Goal: Task Accomplishment & Management: Use online tool/utility

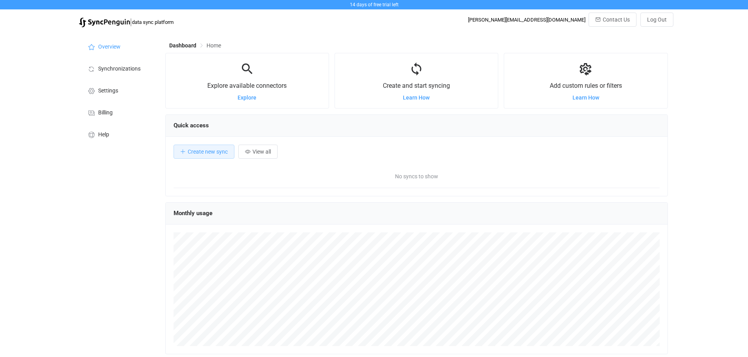
scroll to position [152, 502]
click at [246, 99] on span "Explore" at bounding box center [246, 98] width 19 height 6
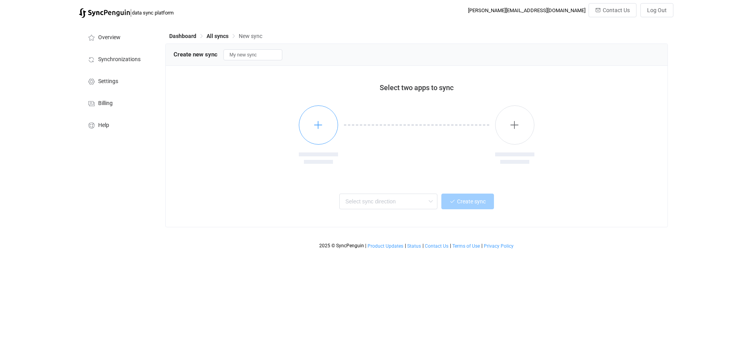
click at [330, 120] on button "button" at bounding box center [318, 125] width 39 height 39
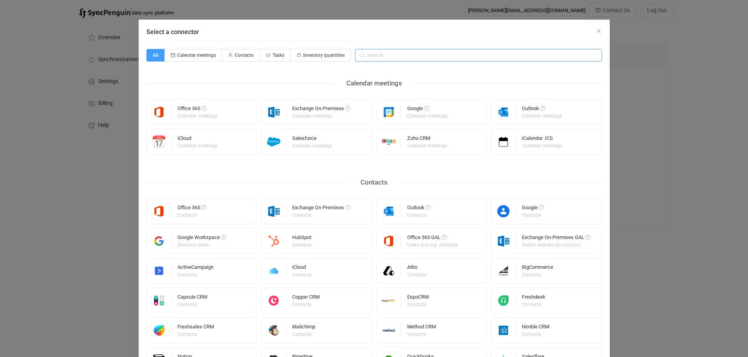
click at [387, 56] on input "Select a connector" at bounding box center [478, 55] width 247 height 13
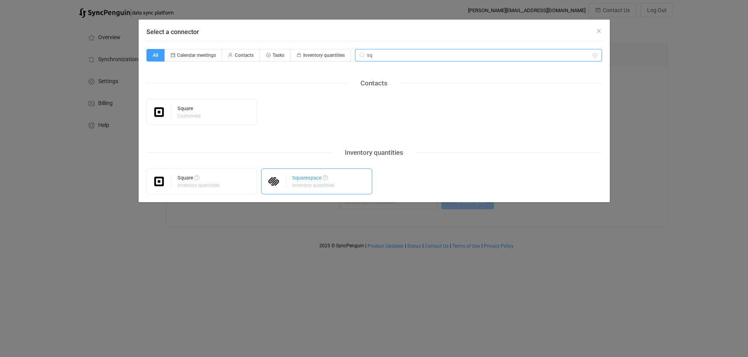
type input "sq"
click at [330, 178] on div "Squarespace" at bounding box center [313, 179] width 43 height 8
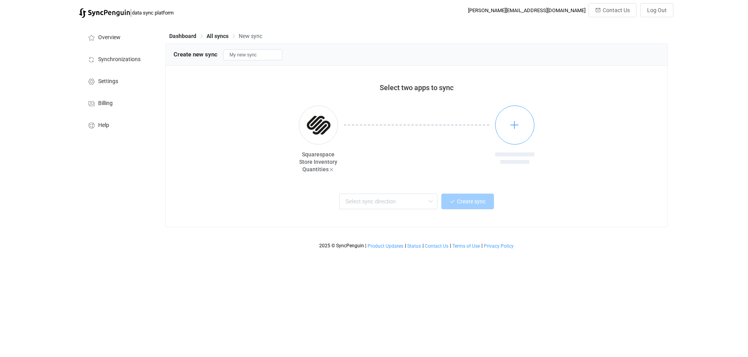
click at [521, 121] on button "button" at bounding box center [514, 125] width 39 height 39
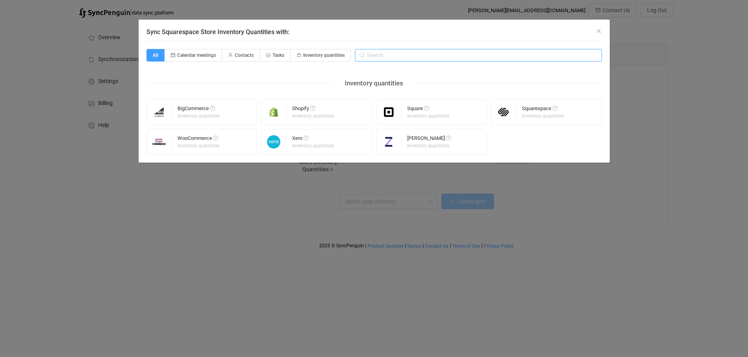
click at [379, 58] on input "Sync Squarespace Store Inventory Quantities with:" at bounding box center [478, 55] width 247 height 13
click at [415, 120] on div "Square Inventory quantities" at bounding box center [428, 112] width 43 height 20
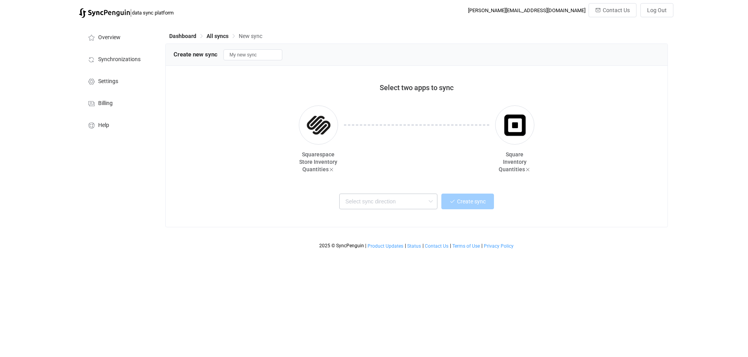
click at [430, 202] on icon at bounding box center [430, 202] width 10 height 16
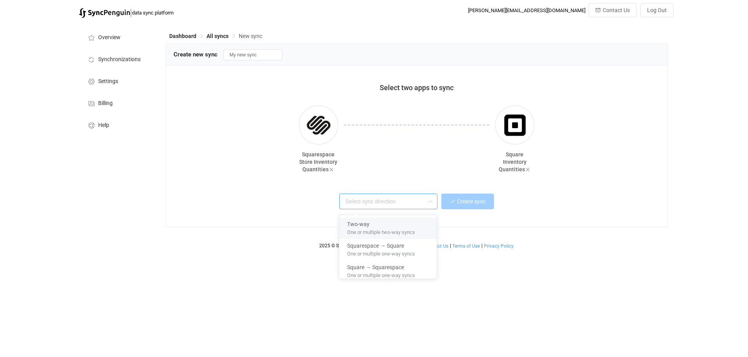
click at [388, 232] on span "One or multiple two-way syncs" at bounding box center [381, 231] width 68 height 9
type input "Two-way"
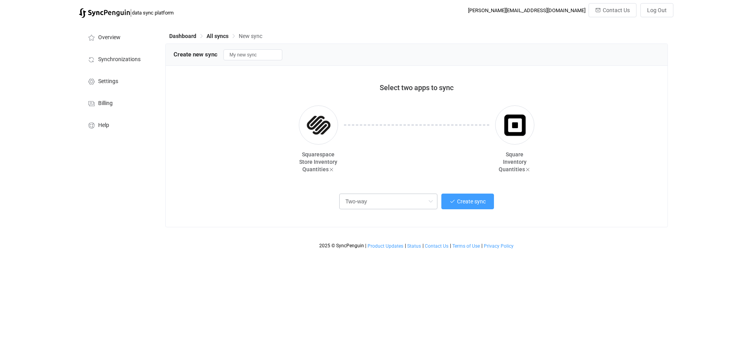
click at [428, 202] on icon at bounding box center [430, 202] width 10 height 16
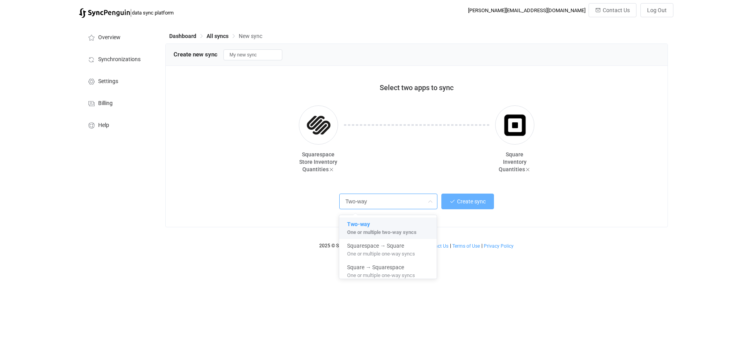
click at [479, 199] on button "Create sync" at bounding box center [467, 202] width 53 height 16
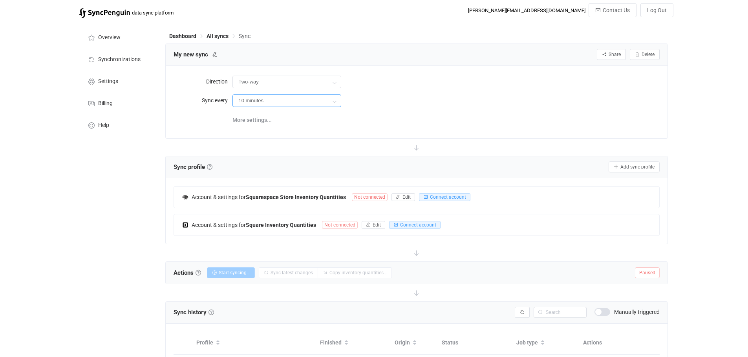
click at [261, 98] on input "10 minutes" at bounding box center [286, 101] width 109 height 13
click at [258, 209] on span "24 hours" at bounding box center [252, 212] width 22 height 6
type input "24 hours"
click at [435, 195] on span "Connect account" at bounding box center [448, 197] width 36 height 5
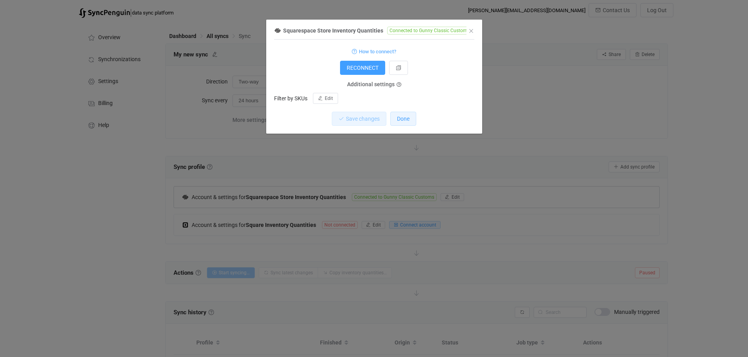
click at [397, 123] on button "Done" at bounding box center [403, 119] width 26 height 14
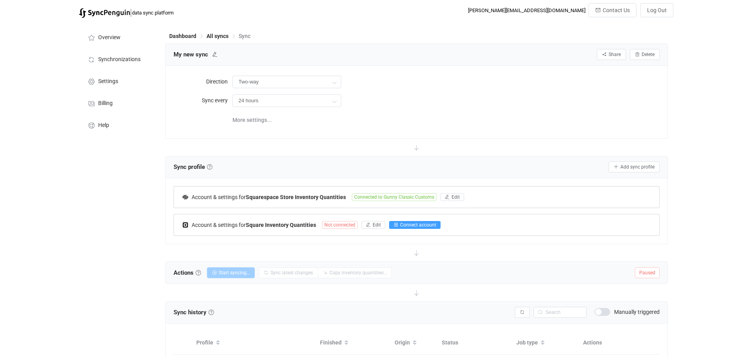
click at [403, 226] on span "Connect account" at bounding box center [418, 225] width 36 height 5
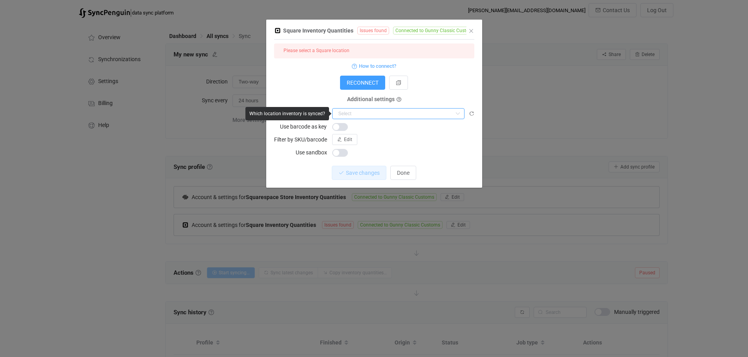
click at [378, 114] on input "dialog" at bounding box center [398, 113] width 132 height 11
click at [372, 129] on li "Gunny Classic Customs" at bounding box center [400, 132] width 137 height 13
type input "Gunny Classic Customs"
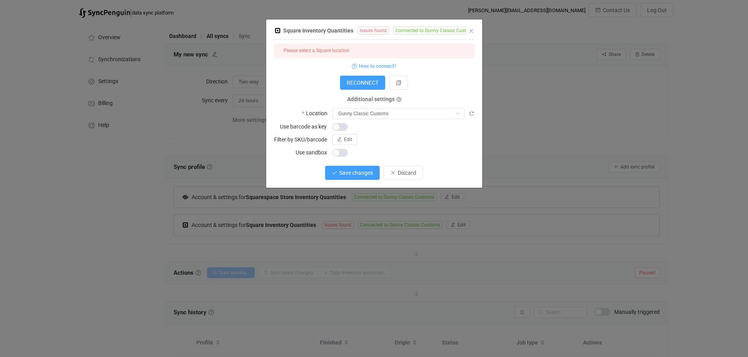
click at [360, 172] on span "Save changes" at bounding box center [356, 173] width 34 height 6
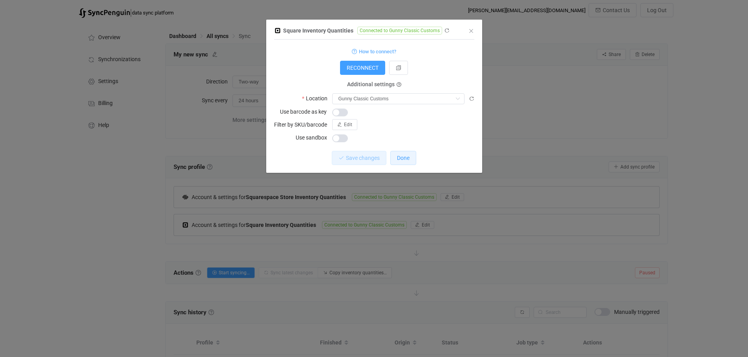
click at [405, 156] on span "Done" at bounding box center [403, 158] width 13 height 6
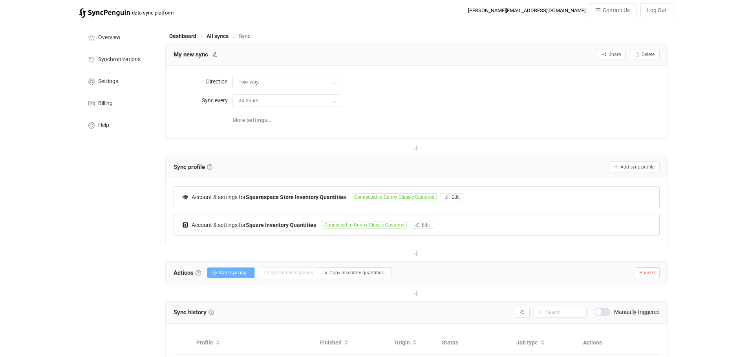
click at [237, 270] on span "Start syncing…" at bounding box center [234, 272] width 31 height 5
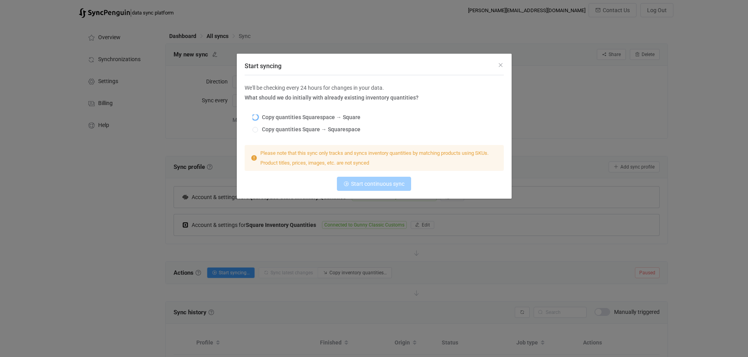
click at [298, 118] on span "Copy quantities Squarespace → Square" at bounding box center [309, 117] width 102 height 6
click at [258, 118] on input "Copy quantities Squarespace → Square" at bounding box center [254, 118] width 5 height 6
radio input "true"
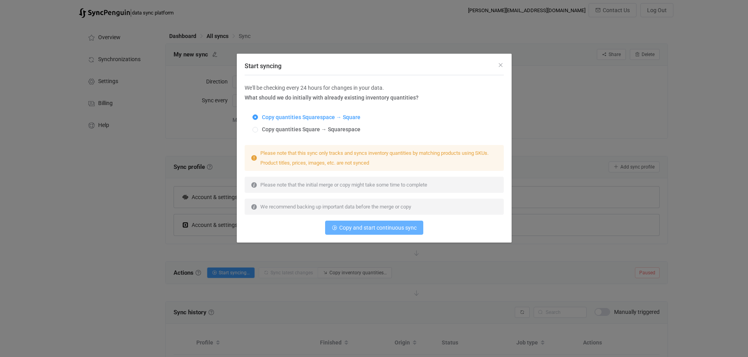
click at [370, 231] on span "Copy and start continuous sync" at bounding box center [377, 228] width 77 height 6
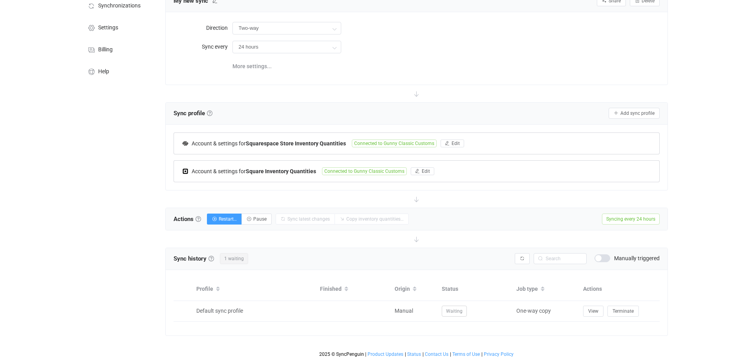
scroll to position [57, 0]
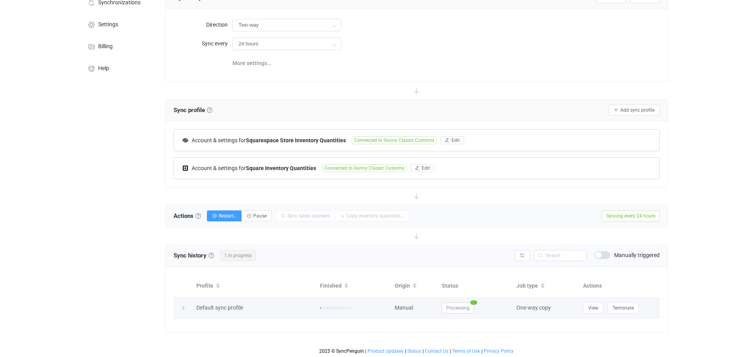
click at [461, 310] on span "Processing" at bounding box center [457, 308] width 32 height 11
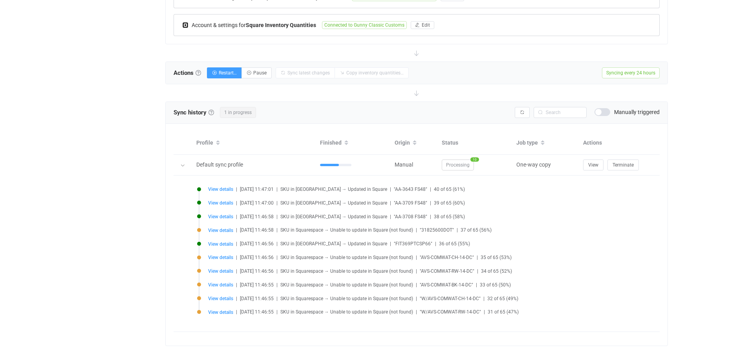
scroll to position [214, 0]
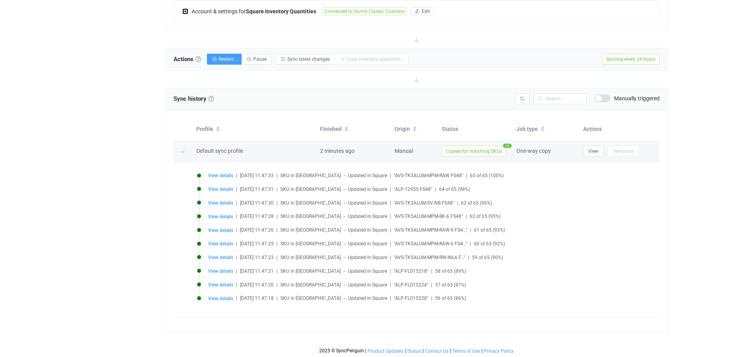
click at [454, 147] on span "Copied for matching SKUs" at bounding box center [473, 151] width 65 height 11
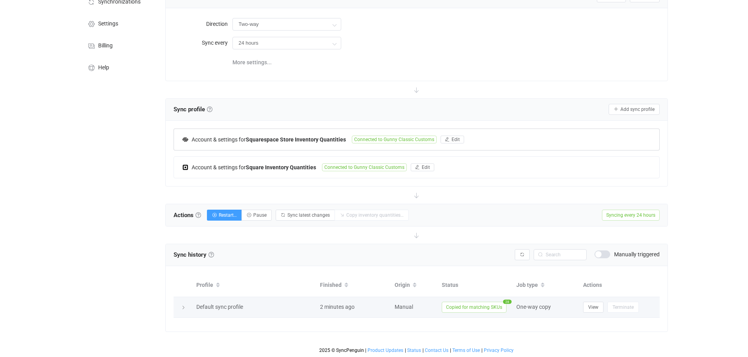
scroll to position [57, 0]
click at [474, 310] on span "Copied for matching SKUs" at bounding box center [473, 308] width 65 height 11
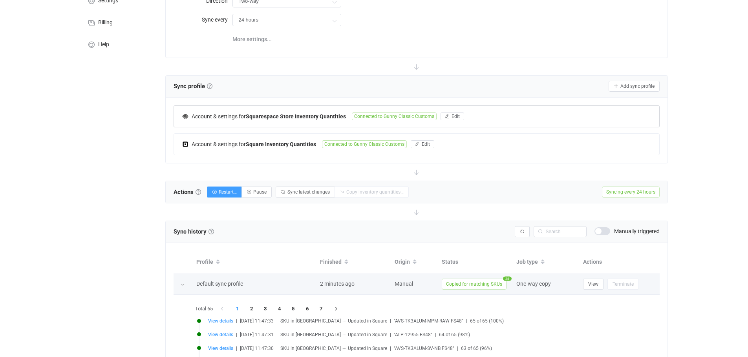
scroll to position [214, 0]
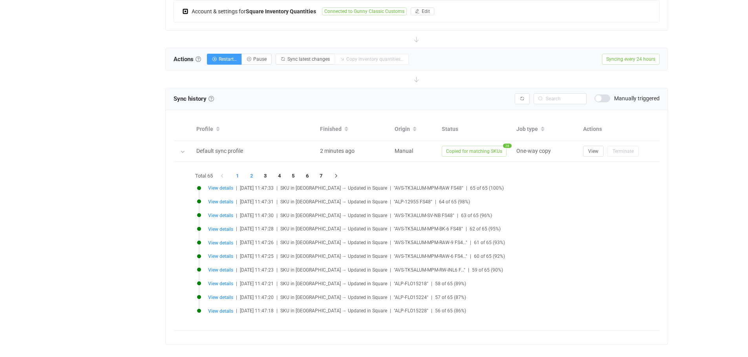
click at [252, 176] on li "2" at bounding box center [251, 176] width 14 height 11
click at [216, 284] on span "View details" at bounding box center [220, 283] width 25 height 5
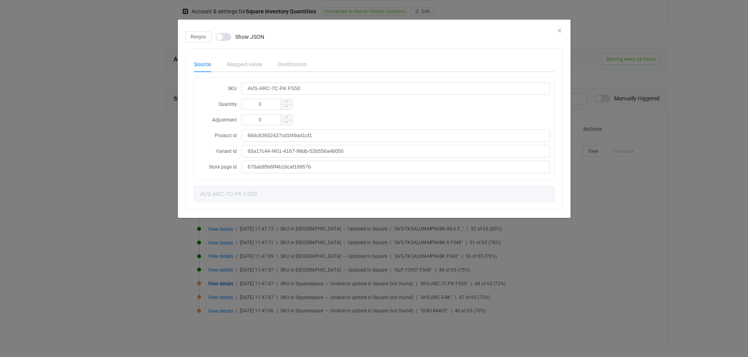
click at [150, 215] on div "Resync Show JSON Source Mapped value Destination SKU AVS-ARC-7C-PK FS50 Quantit…" at bounding box center [374, 178] width 748 height 357
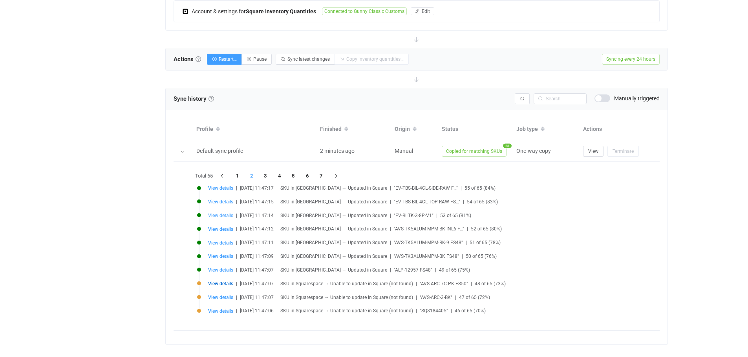
click at [216, 216] on span "View details" at bounding box center [220, 215] width 25 height 5
type input "EV-BILTK-3-8P-V1"
type input "67fd7dd15a30552faf7c7d2d"
type input "d469f577-22bd-470a-bdef-c98bca1d0022"
type input "EV-BILTK-3-8P-V1"
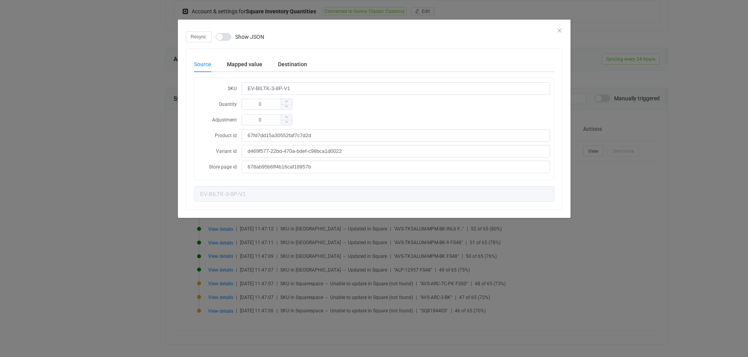
click at [133, 153] on div "Resync Show JSON Source Mapped value Destination SKU EV-BILTK-3-8P-V1 Quantity …" at bounding box center [374, 178] width 748 height 357
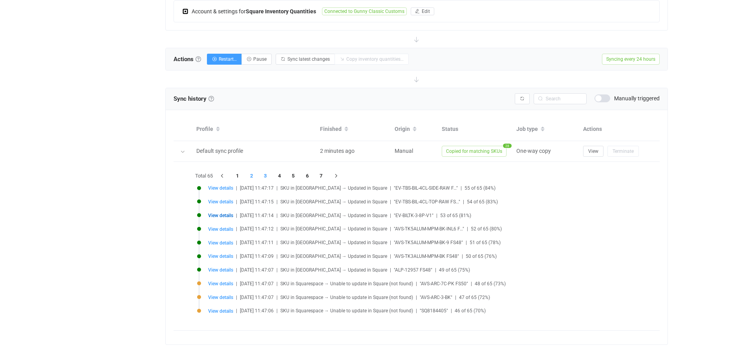
click at [266, 175] on li "3" at bounding box center [265, 176] width 14 height 11
